Goal: Information Seeking & Learning: Learn about a topic

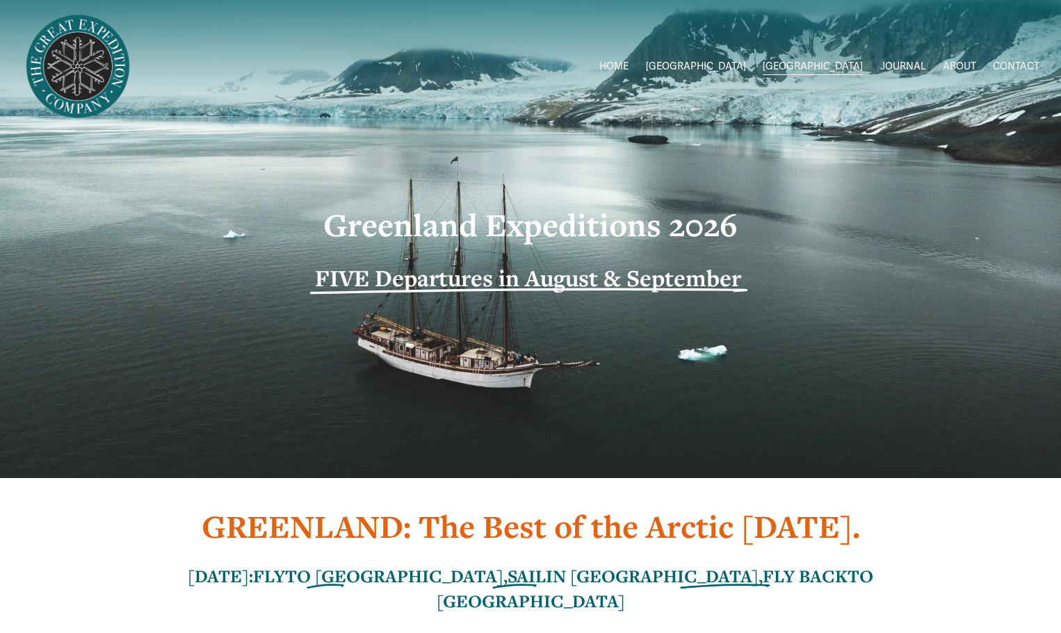
click at [629, 68] on link "HOME" at bounding box center [613, 67] width 29 height 20
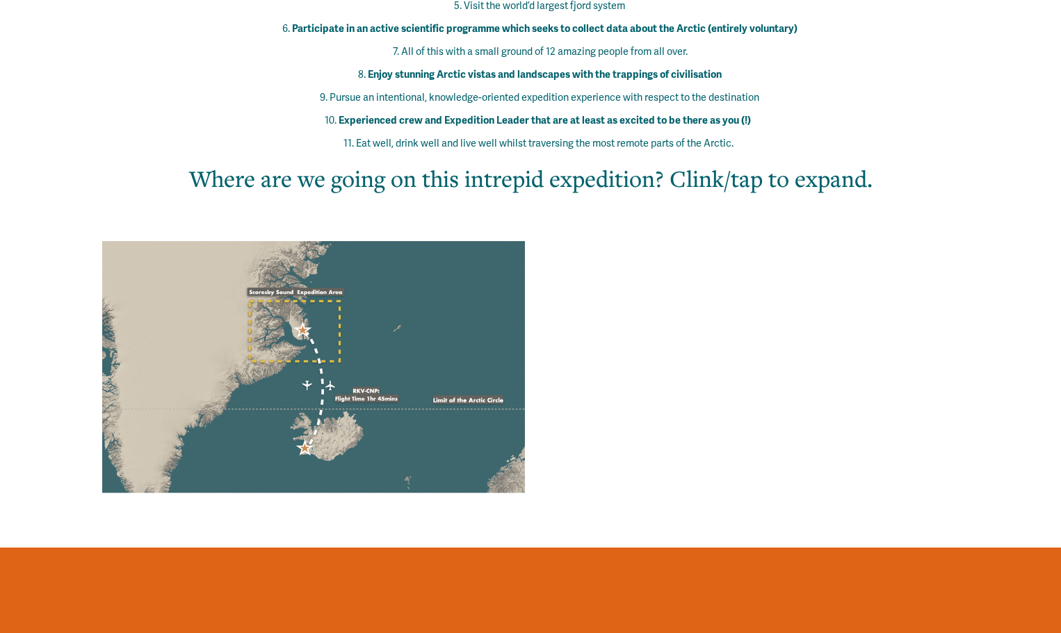
scroll to position [972, 0]
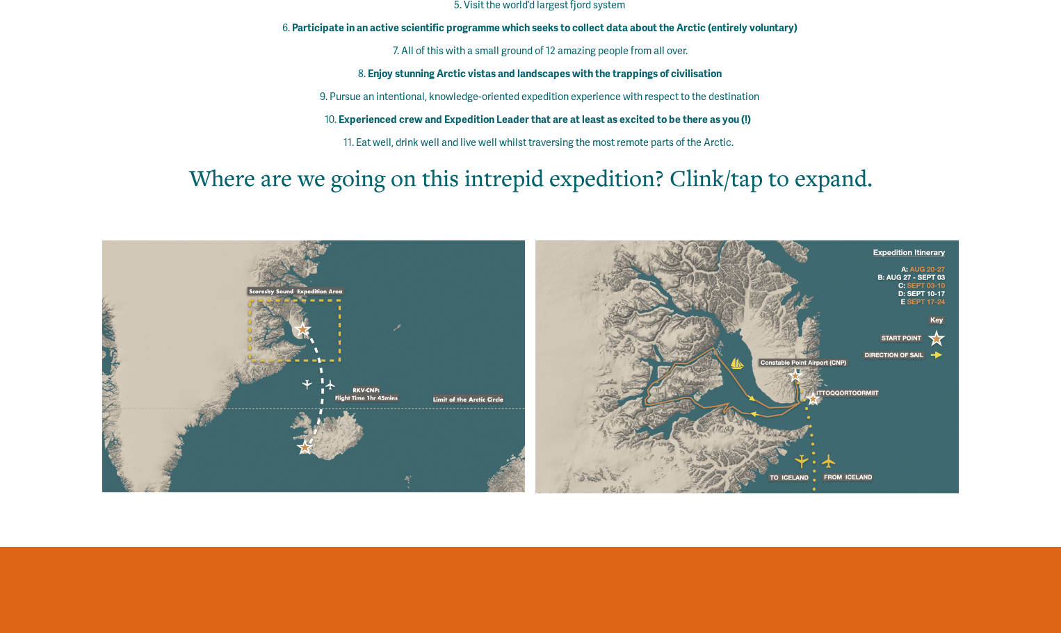
click at [329, 350] on div at bounding box center [314, 366] width 424 height 253
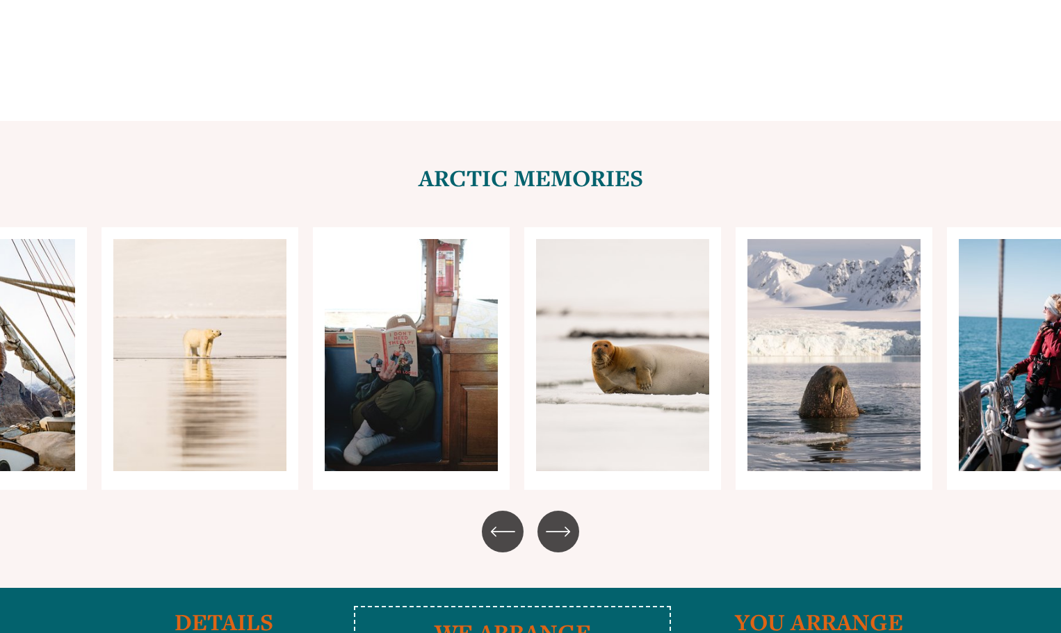
scroll to position [5616, 0]
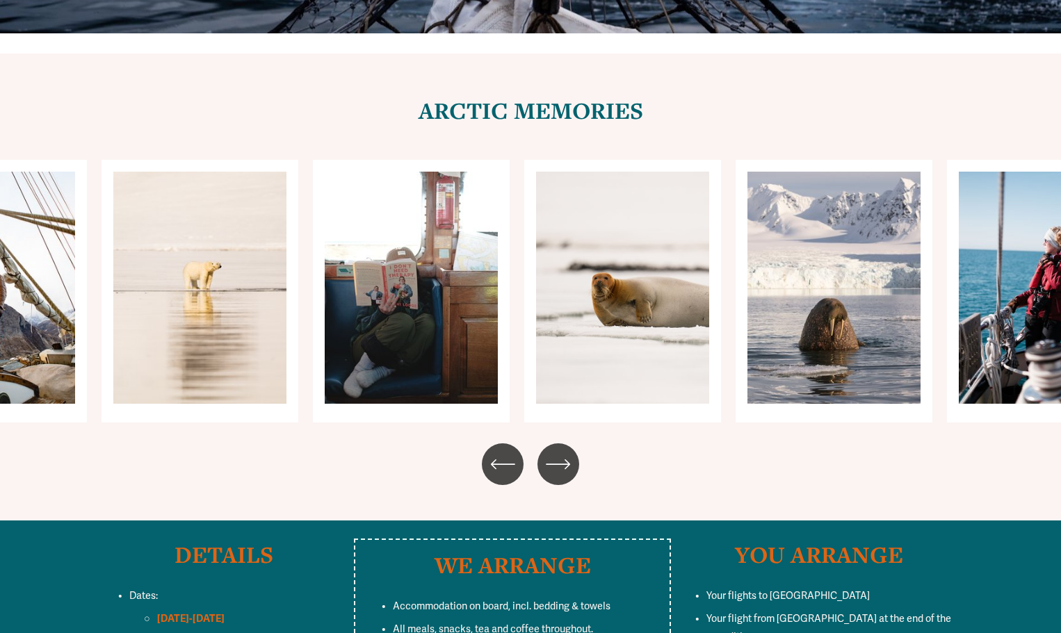
click at [554, 452] on icon "\a \a \a Next\a \a" at bounding box center [558, 464] width 25 height 25
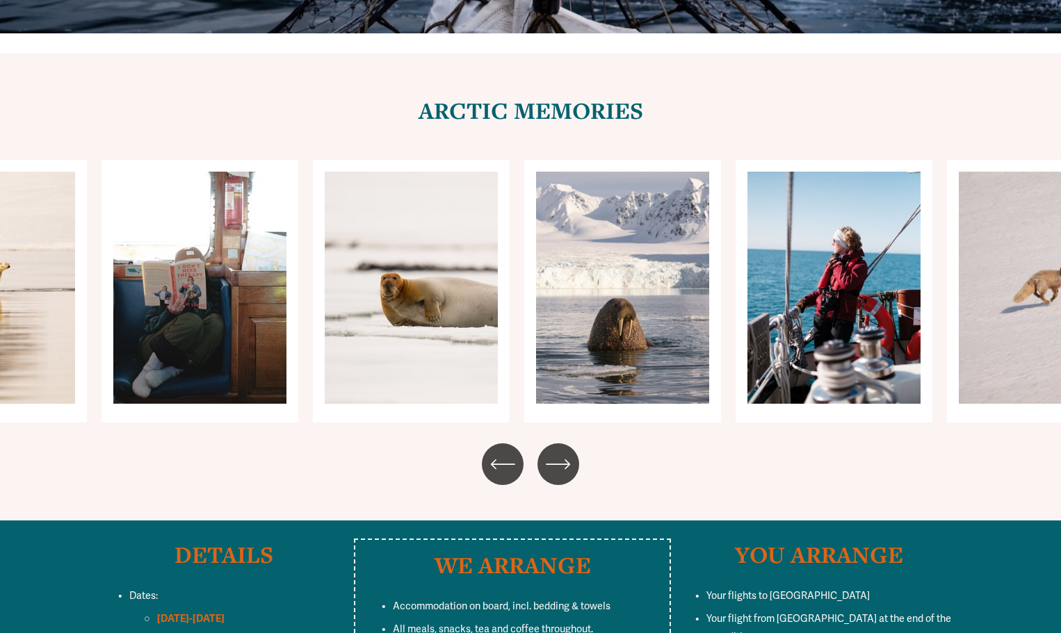
click at [554, 452] on icon "\a \a \a Next\a \a" at bounding box center [558, 464] width 25 height 25
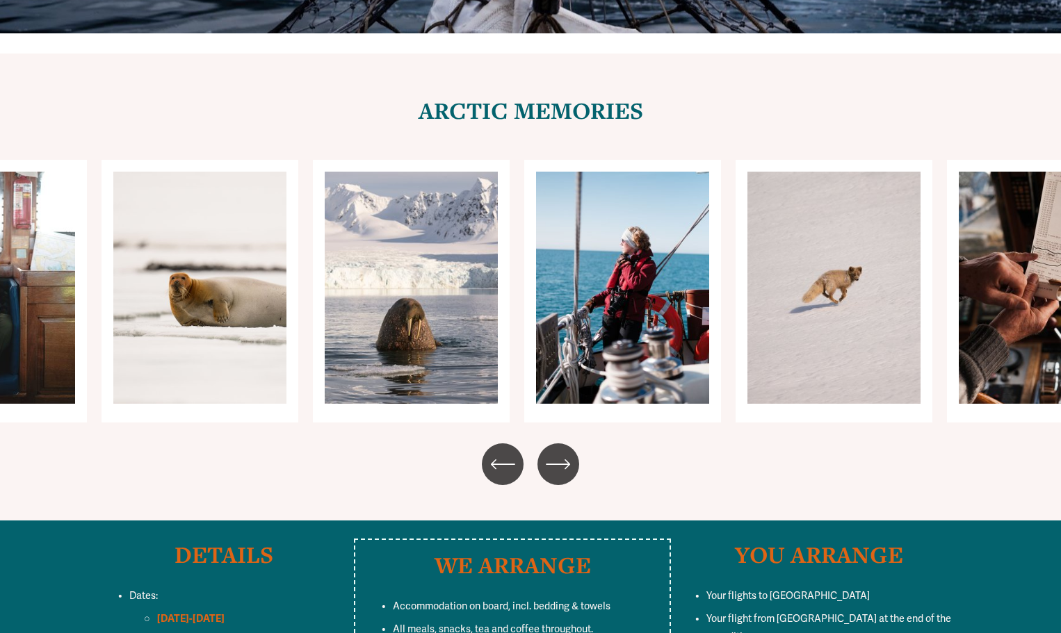
click at [554, 452] on icon "\a \a \a Next\a \a" at bounding box center [558, 464] width 25 height 25
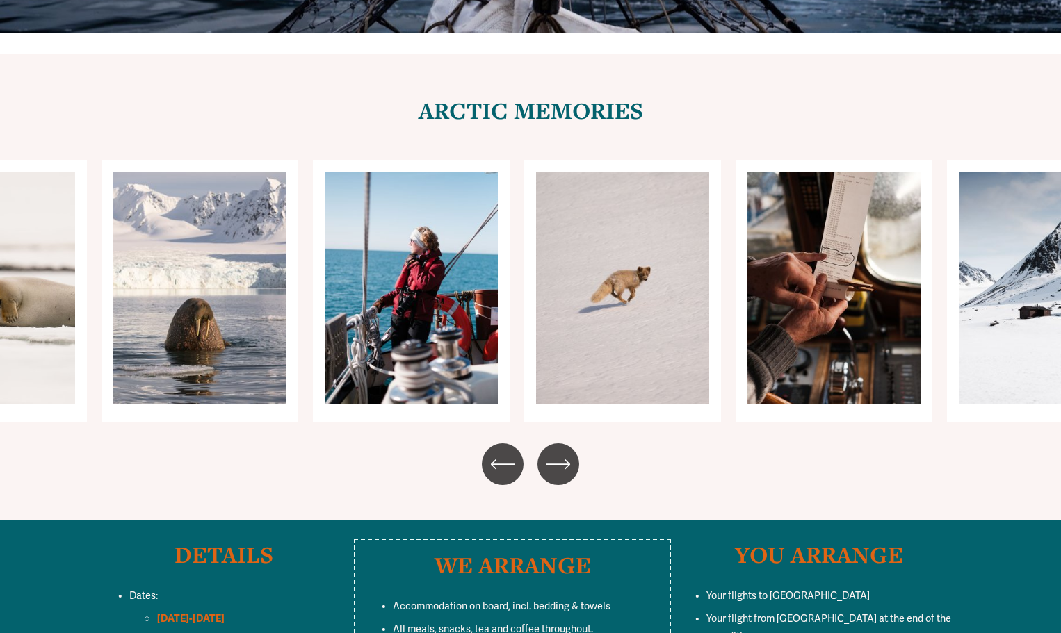
click at [554, 452] on icon "\a \a \a Next\a \a" at bounding box center [558, 464] width 25 height 25
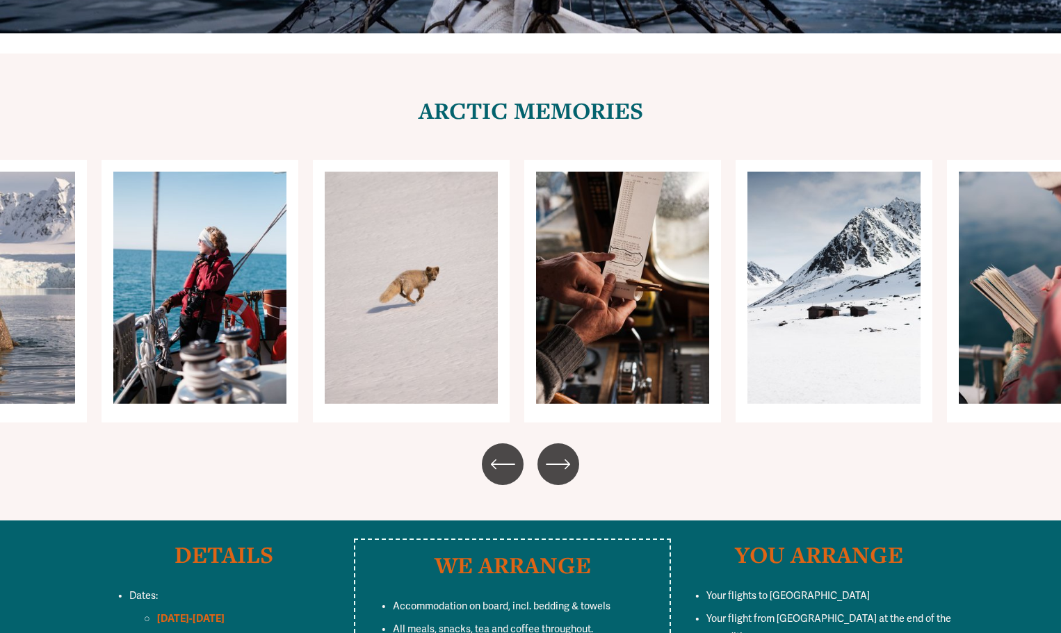
click at [554, 452] on icon "\a \a \a Next\a \a" at bounding box center [558, 464] width 25 height 25
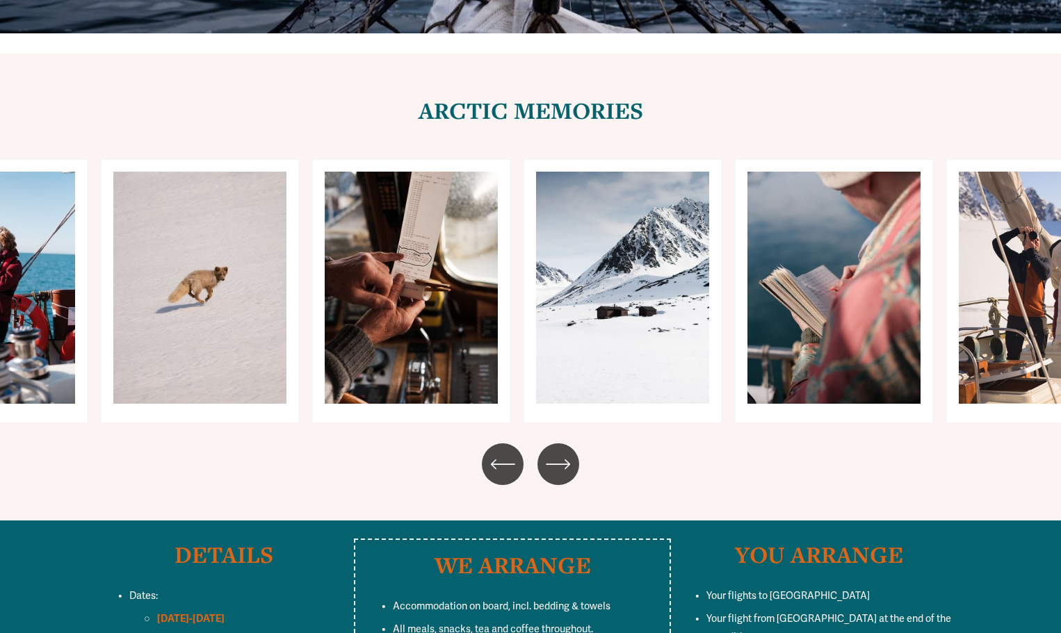
click at [554, 452] on icon "\a \a \a Next\a \a" at bounding box center [558, 464] width 25 height 25
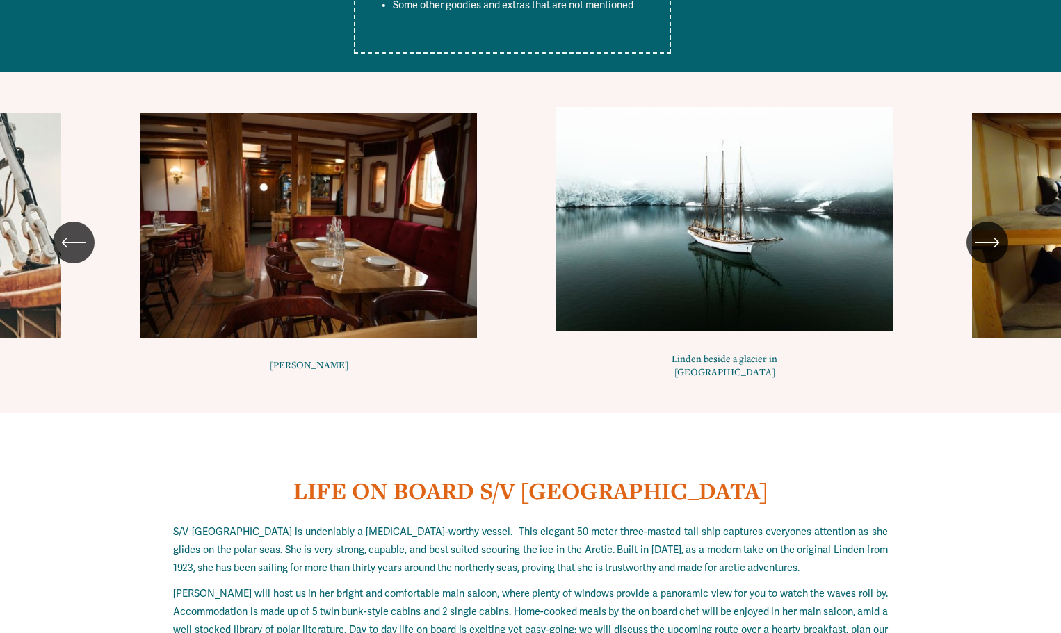
scroll to position [6564, 0]
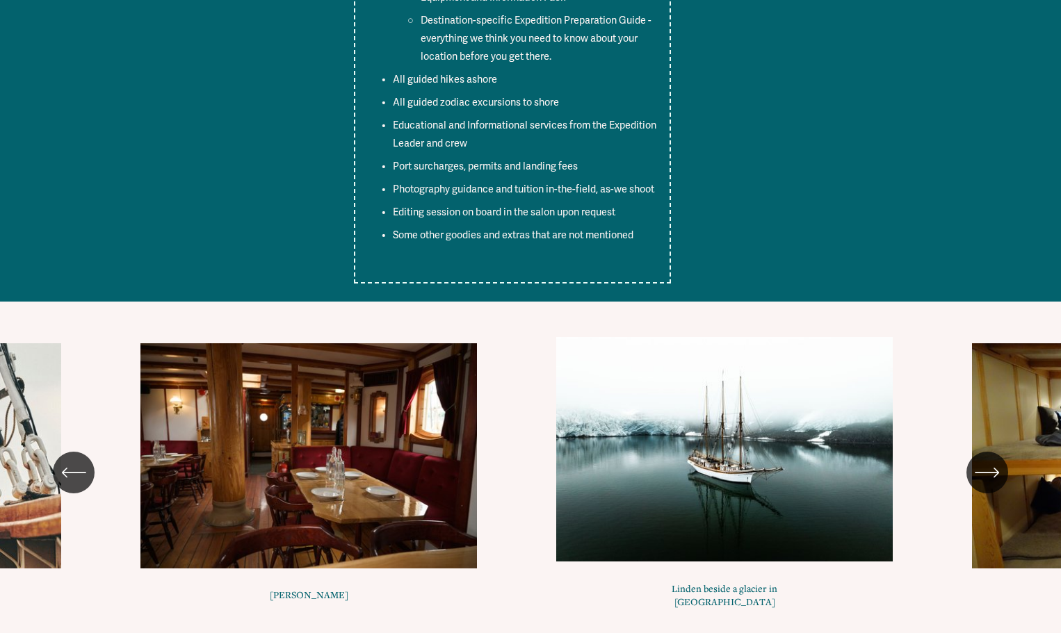
click at [81, 460] on icon "\a \a Previous\a \a \a" at bounding box center [73, 472] width 25 height 25
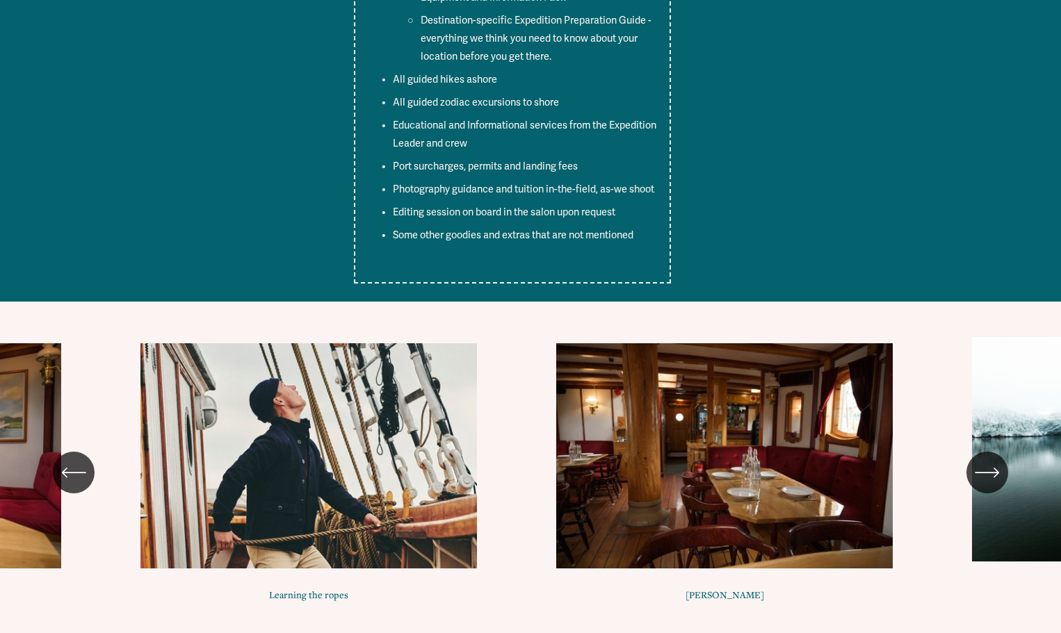
click at [81, 460] on icon "\a \a Previous\a \a \a" at bounding box center [73, 472] width 25 height 25
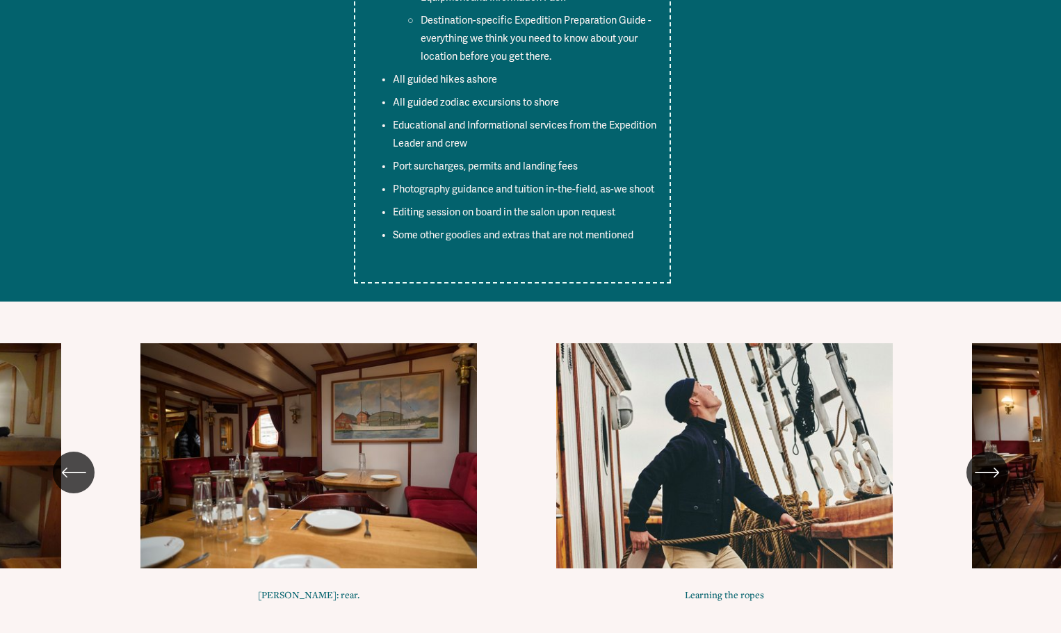
click at [81, 460] on icon "\a \a Previous\a \a \a" at bounding box center [73, 472] width 25 height 25
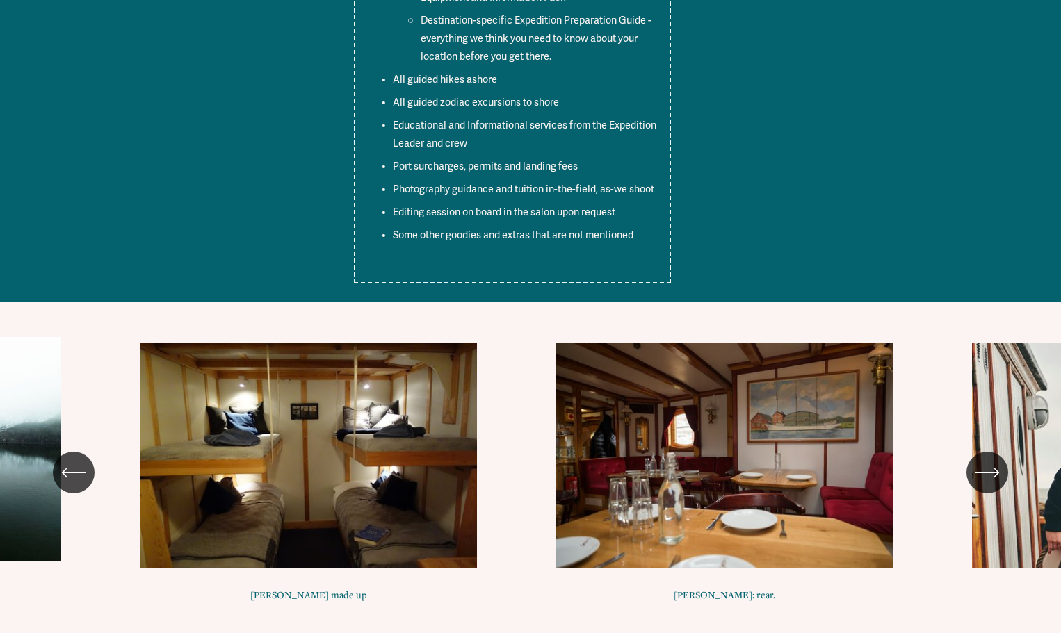
click at [81, 460] on icon "\a \a Previous\a \a \a" at bounding box center [73, 472] width 25 height 25
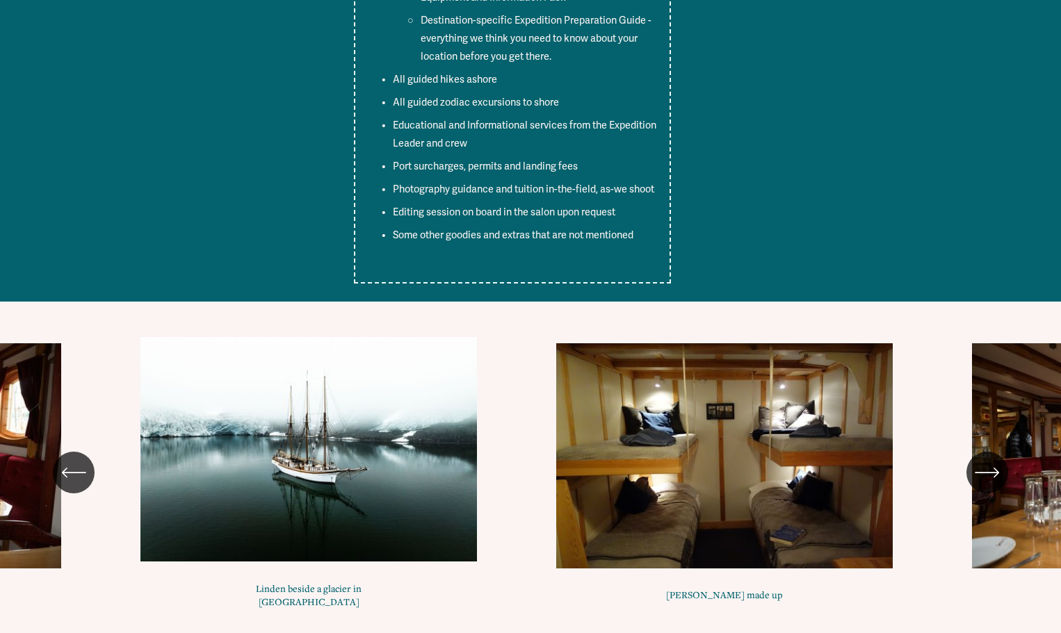
click at [81, 460] on icon "\a \a Previous\a \a \a" at bounding box center [73, 472] width 25 height 25
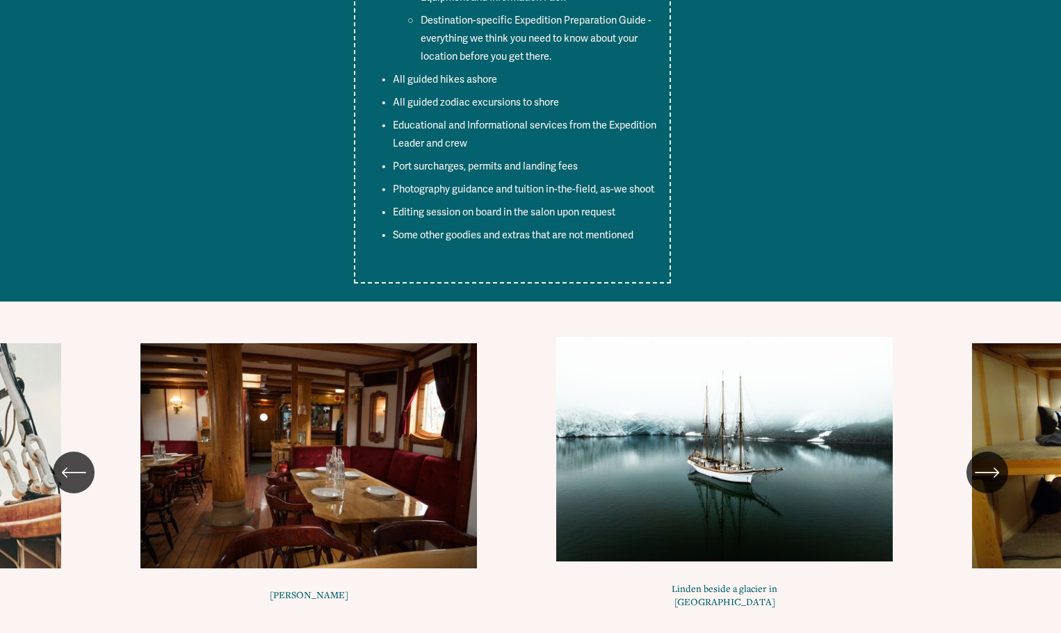
click at [81, 460] on icon "\a \a Previous\a \a \a" at bounding box center [73, 472] width 25 height 25
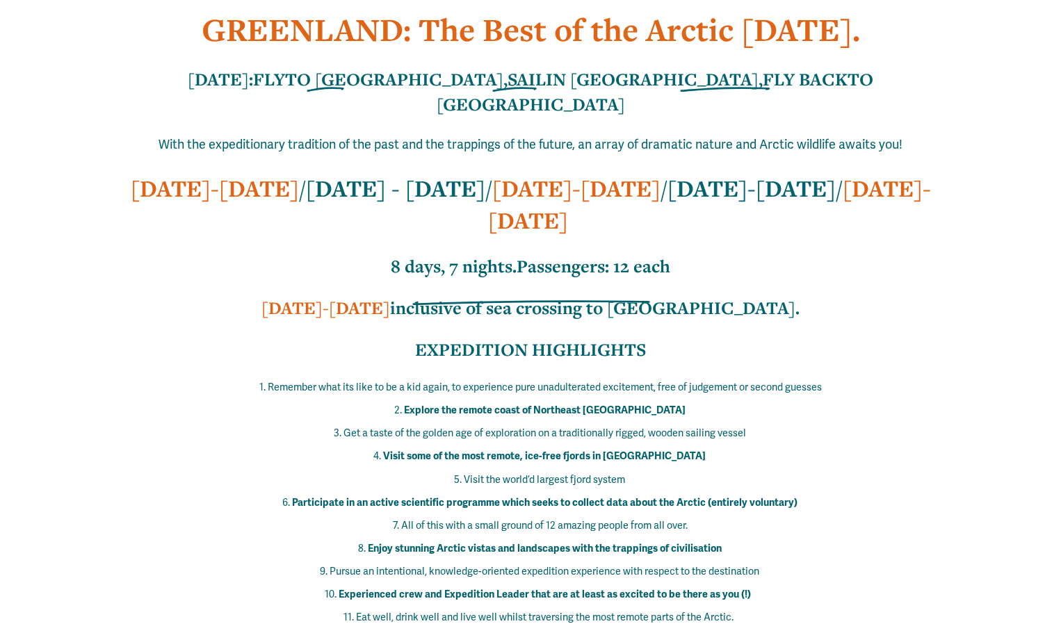
scroll to position [0, 0]
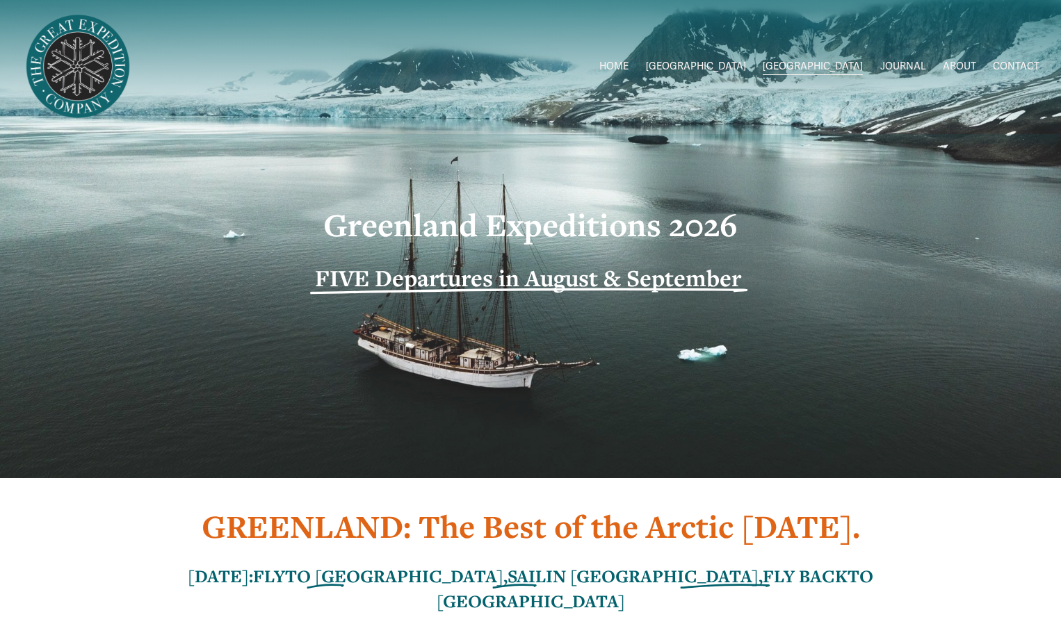
click at [0, 0] on span "[GEOGRAPHIC_DATA] to [GEOGRAPHIC_DATA]" at bounding box center [0, 0] width 0 height 0
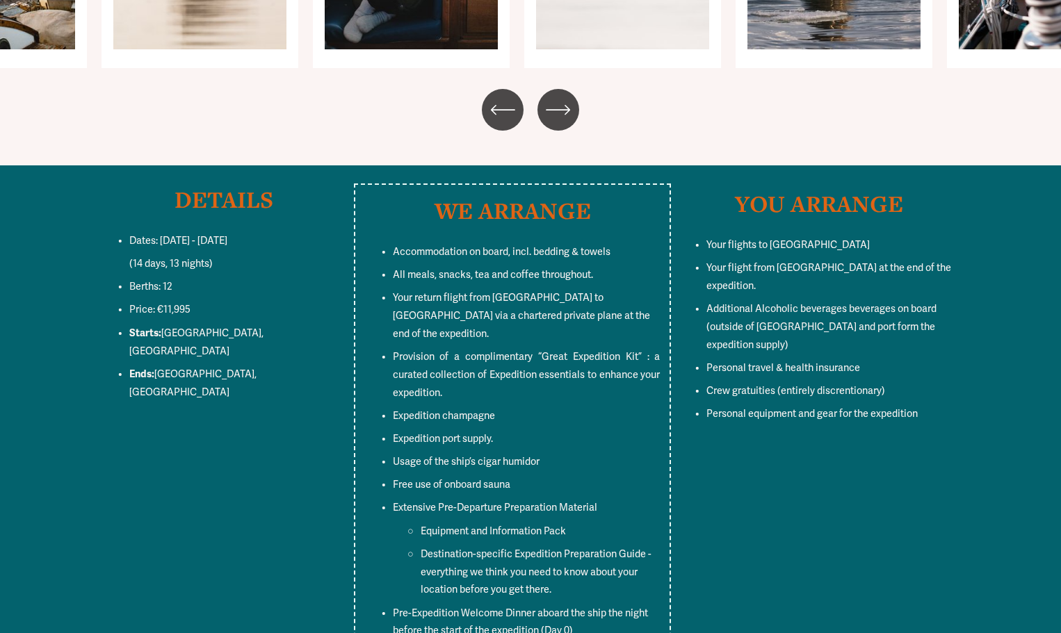
scroll to position [7269, 0]
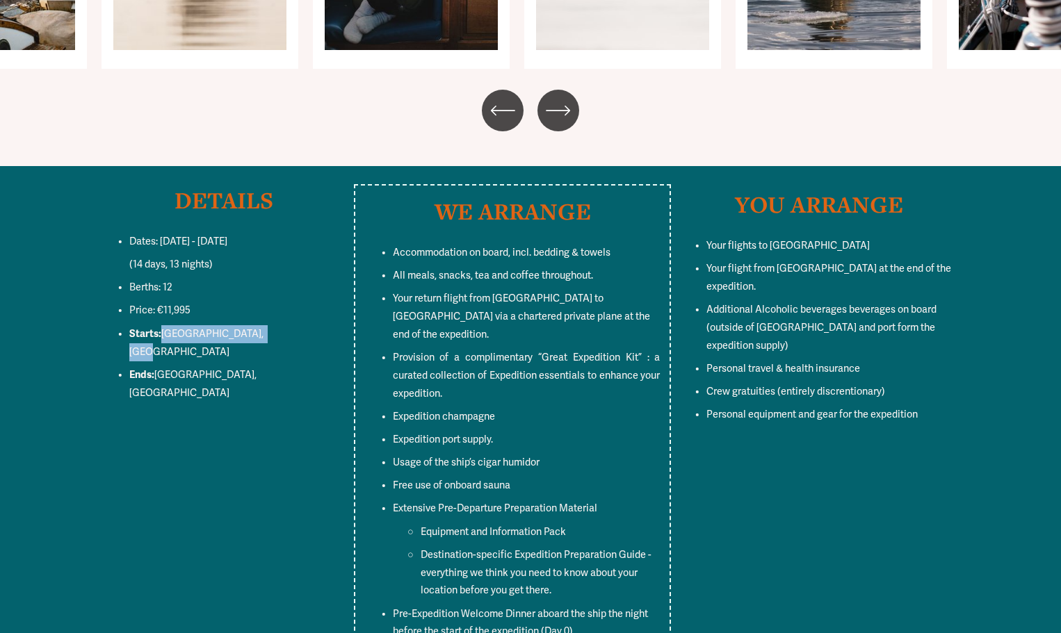
drag, startPoint x: 160, startPoint y: 302, endPoint x: 276, endPoint y: 302, distance: 116.1
click at [276, 325] on p "Starts: Longyearbyen, Svalbard" at bounding box center [237, 343] width 217 height 36
drag, startPoint x: 159, startPoint y: 323, endPoint x: 242, endPoint y: 323, distance: 83.4
click at [242, 366] on p "Ends: Reykjavik, Iceland" at bounding box center [237, 384] width 217 height 36
copy span "[GEOGRAPHIC_DATA], [GEOGRAPHIC_DATA]"
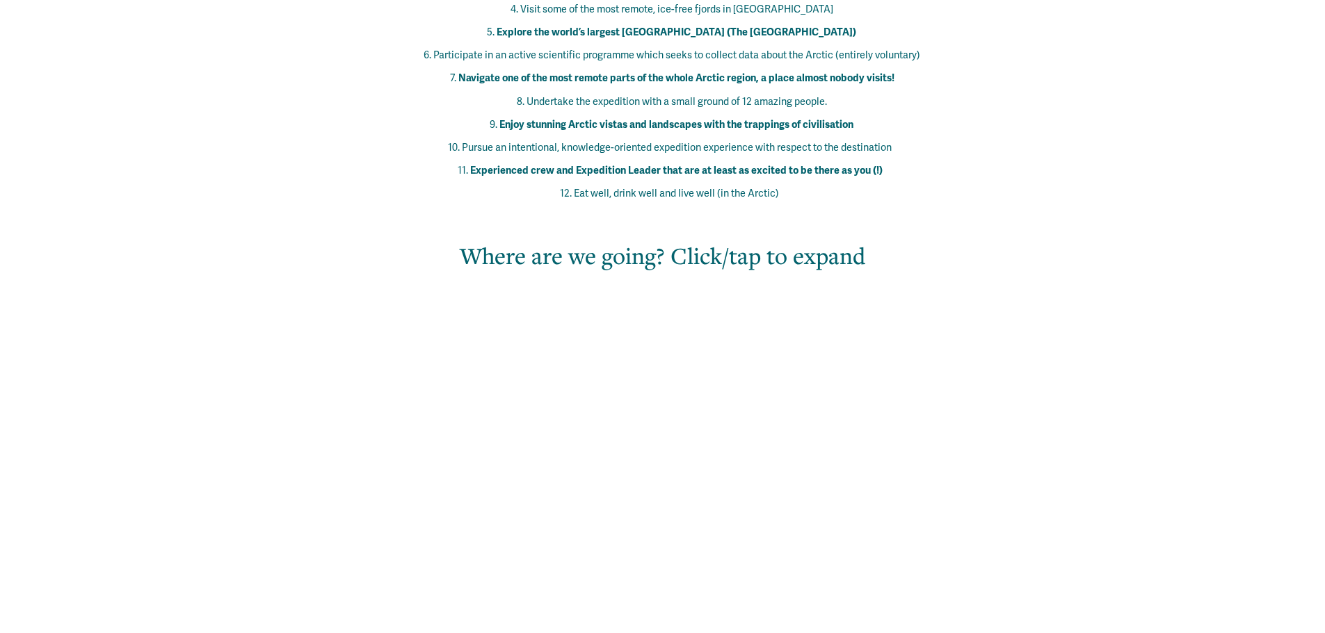
scroll to position [1252, 0]
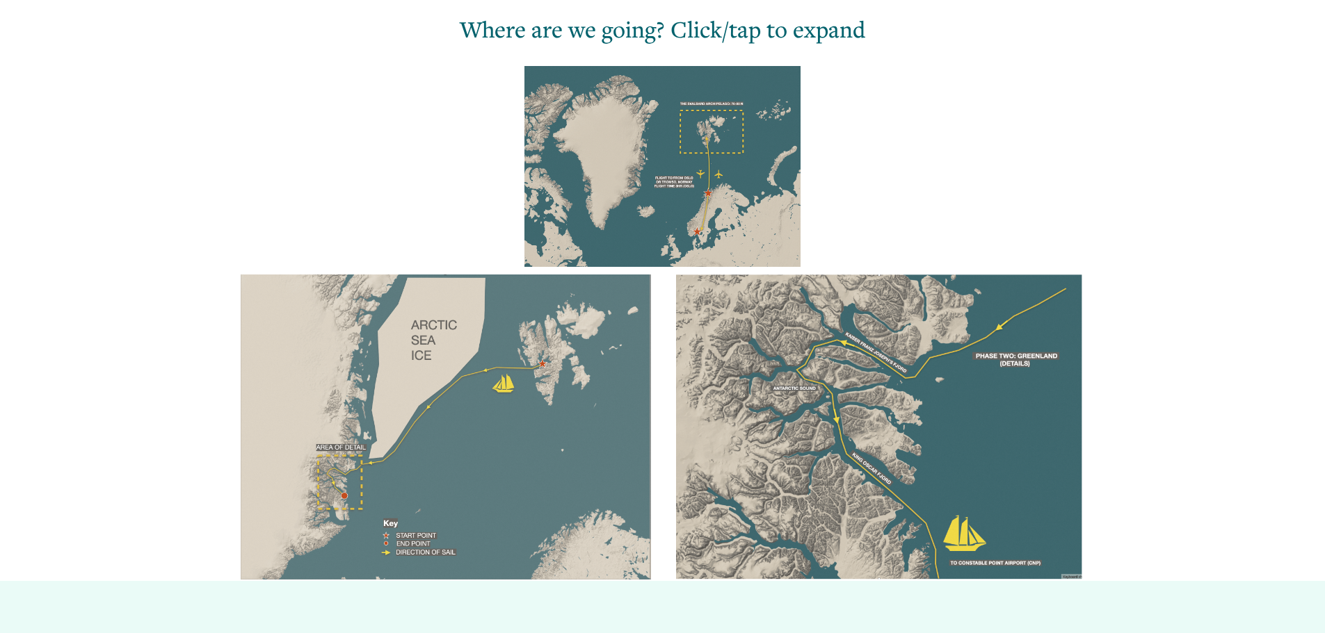
click at [741, 178] on div at bounding box center [662, 166] width 276 height 201
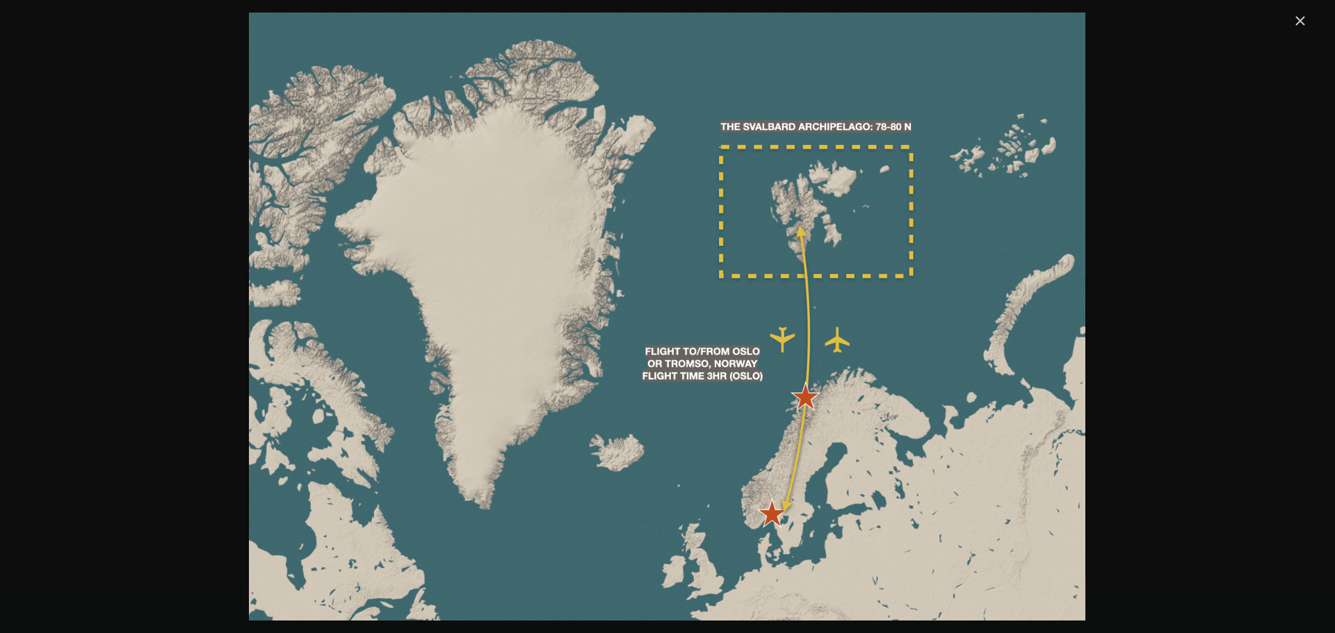
click at [1060, 280] on div "Image" at bounding box center [667, 317] width 1282 height 608
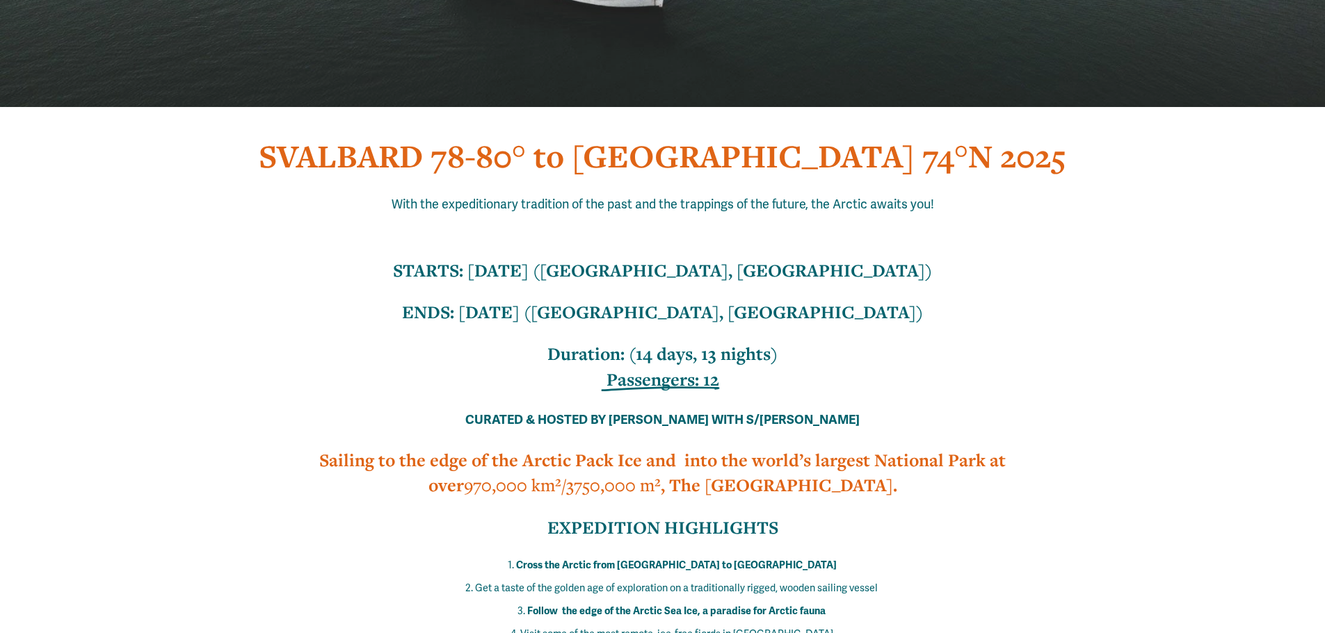
scroll to position [0, 0]
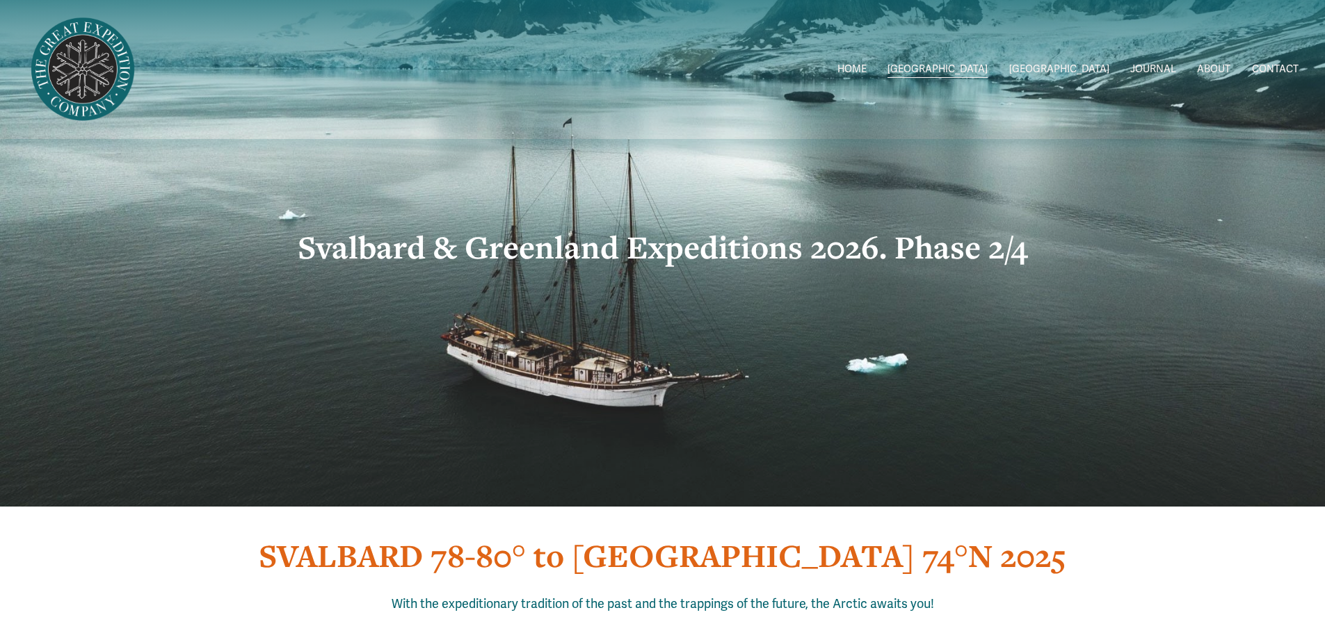
click at [88, 83] on img at bounding box center [82, 69] width 113 height 113
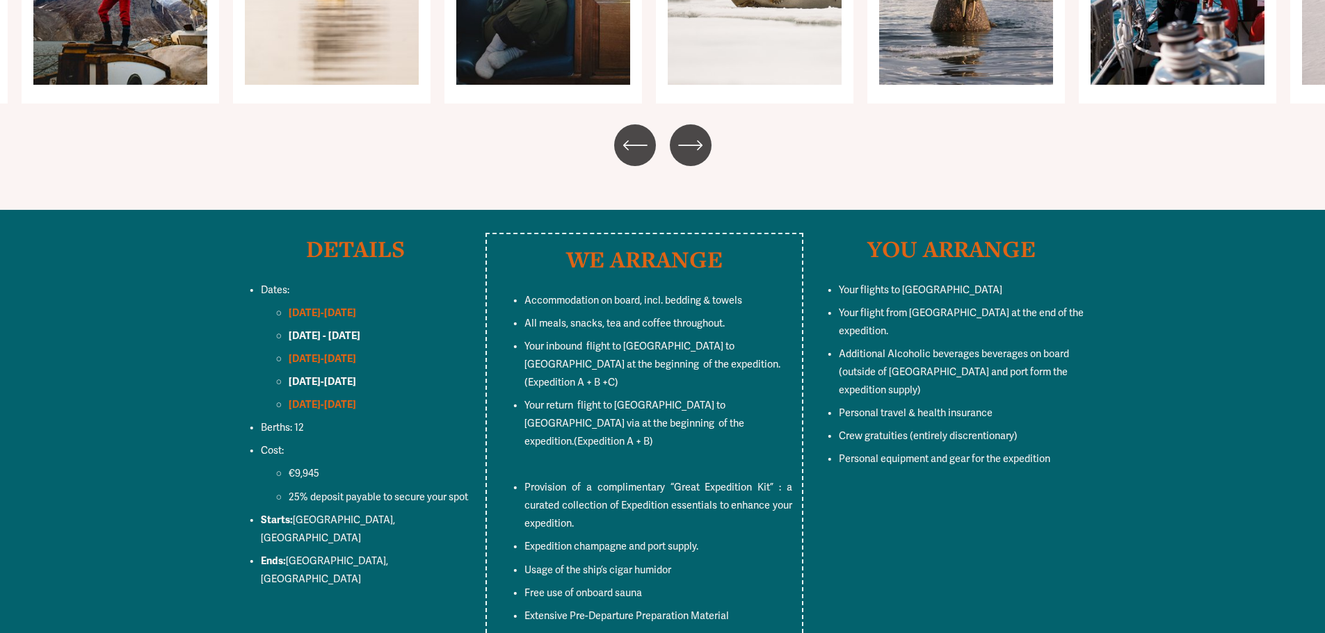
scroll to position [6050, 0]
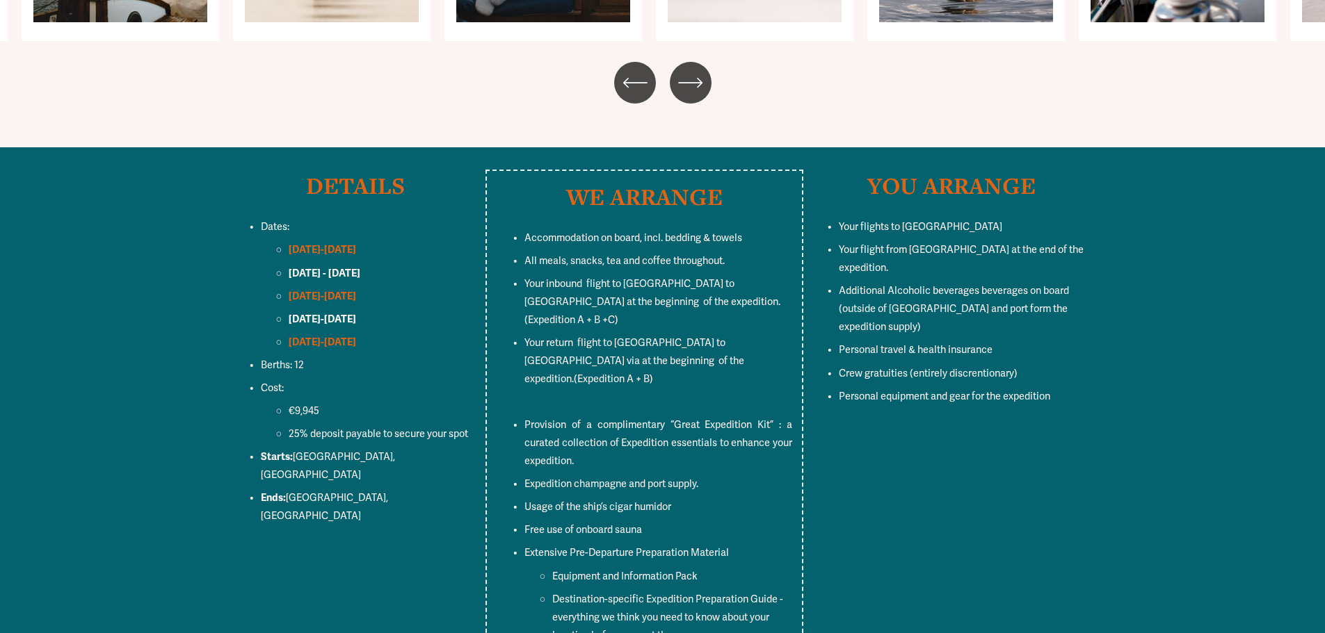
scroll to position [5424, 0]
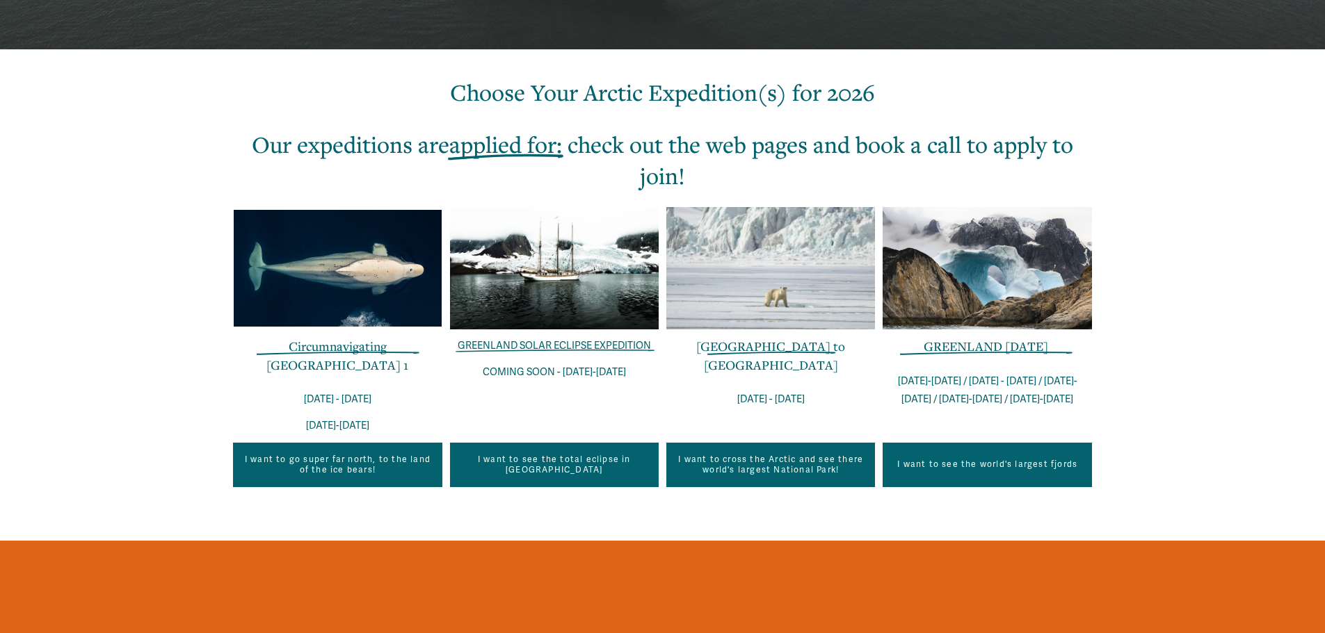
scroll to position [209, 0]
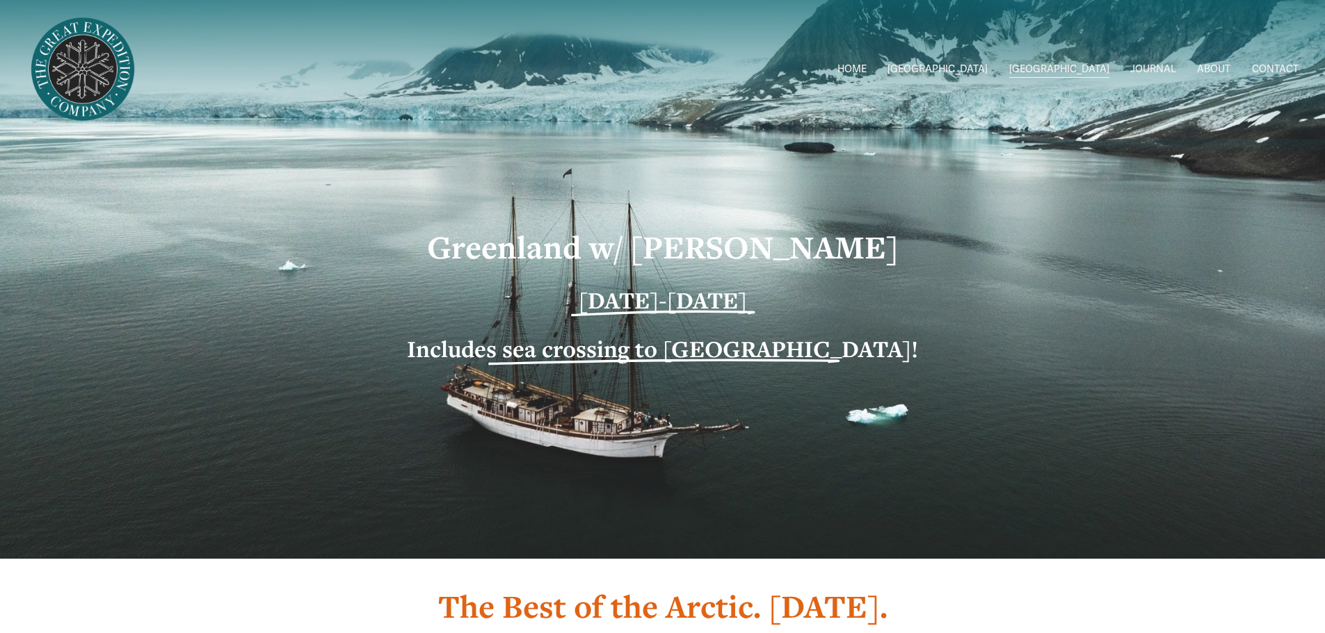
click at [0, 0] on span "Greenland W/[PERSON_NAME]" at bounding box center [0, 0] width 0 height 0
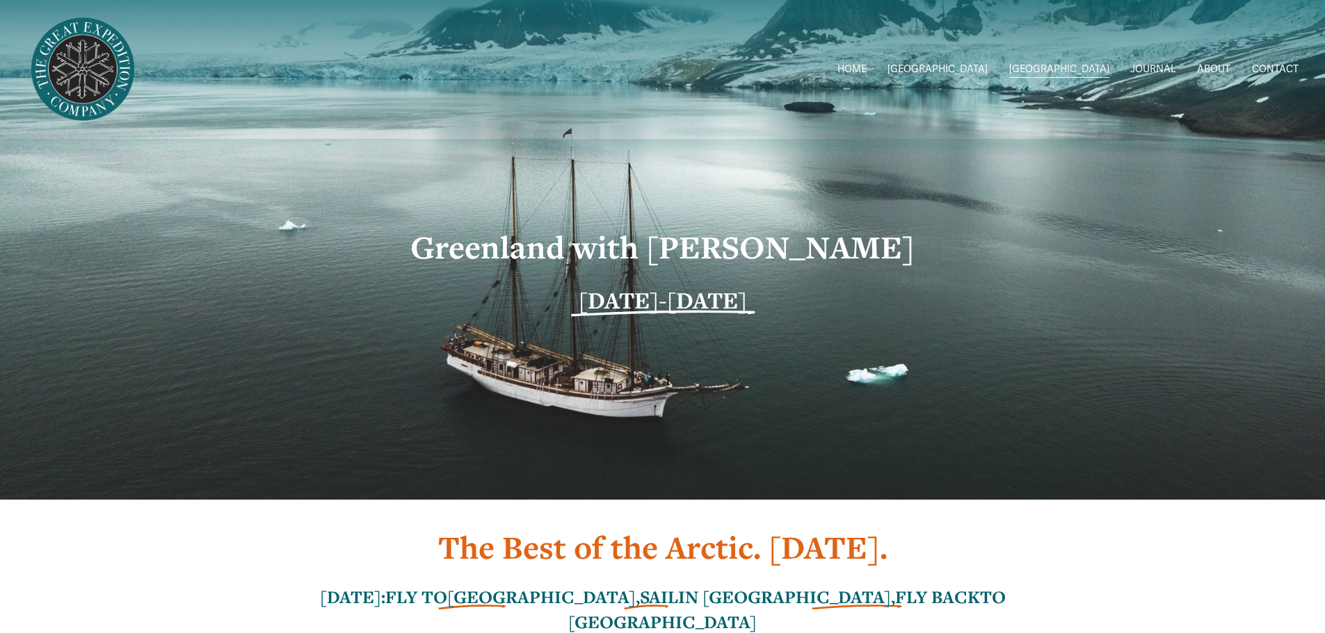
click at [0, 0] on span "Greenland W/[PERSON_NAME] 26'" at bounding box center [0, 0] width 0 height 0
click at [0, 0] on span "Greenland W/[PERSON_NAME] & [PERSON_NAME]" at bounding box center [0, 0] width 0 height 0
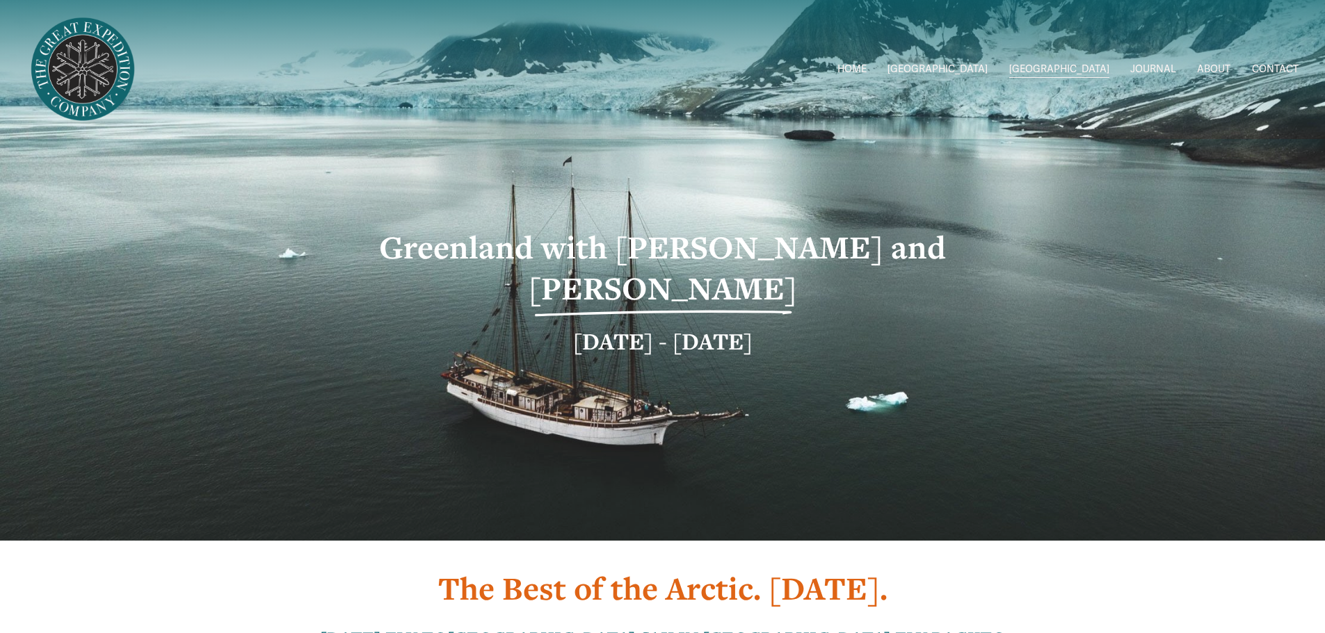
click at [0, 0] on span "Greenland Exped Dates" at bounding box center [0, 0] width 0 height 0
